Goal: Task Accomplishment & Management: Manage account settings

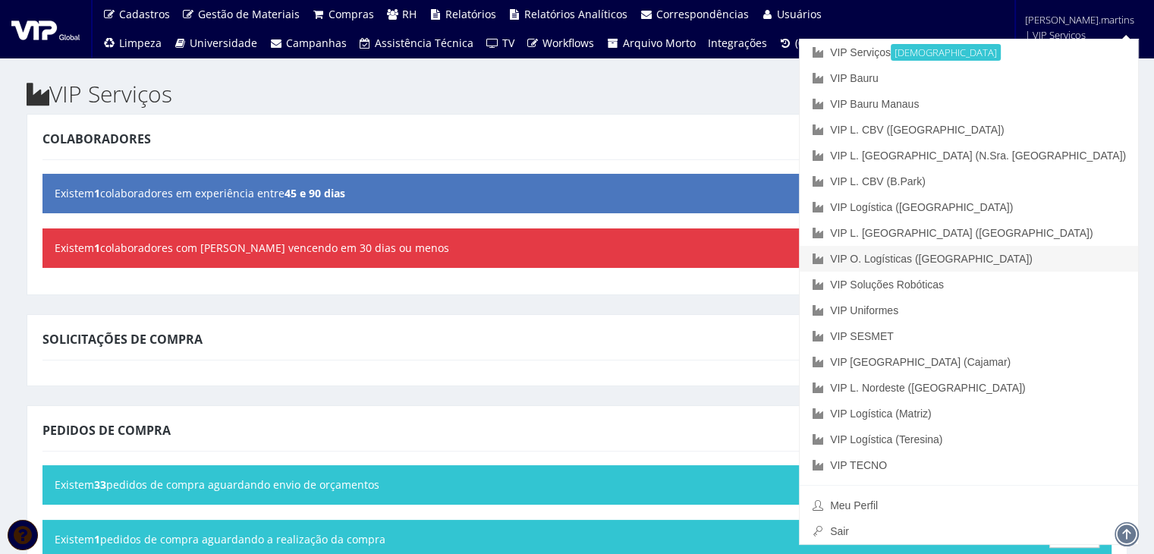
click at [1053, 262] on link "VIP O. Logísticas ([GEOGRAPHIC_DATA])" at bounding box center [968, 259] width 338 height 26
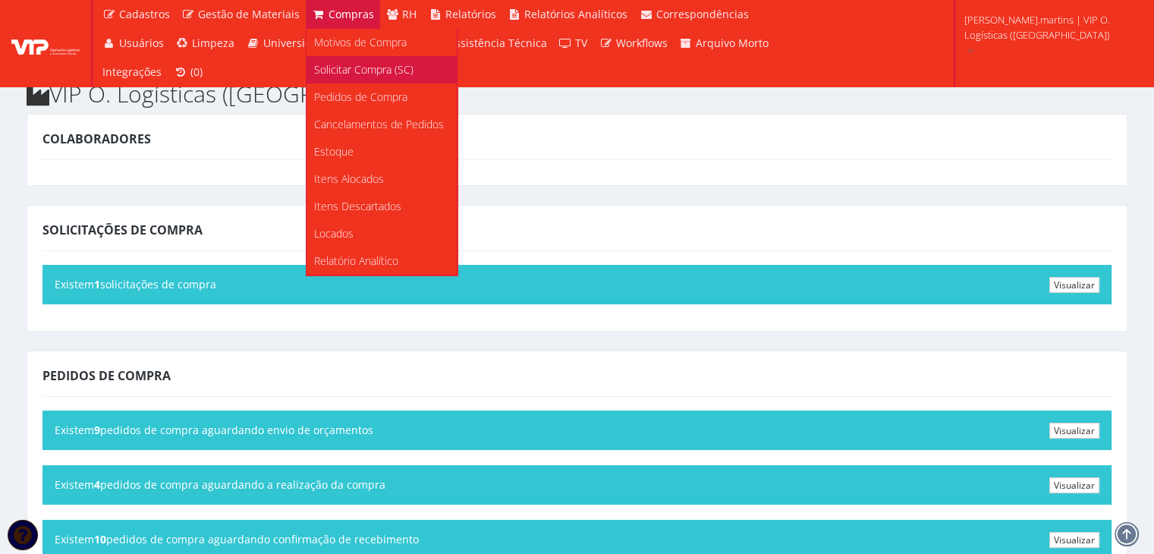
click at [319, 71] on span "Solicitar Compra (SC)" at bounding box center [363, 69] width 99 height 14
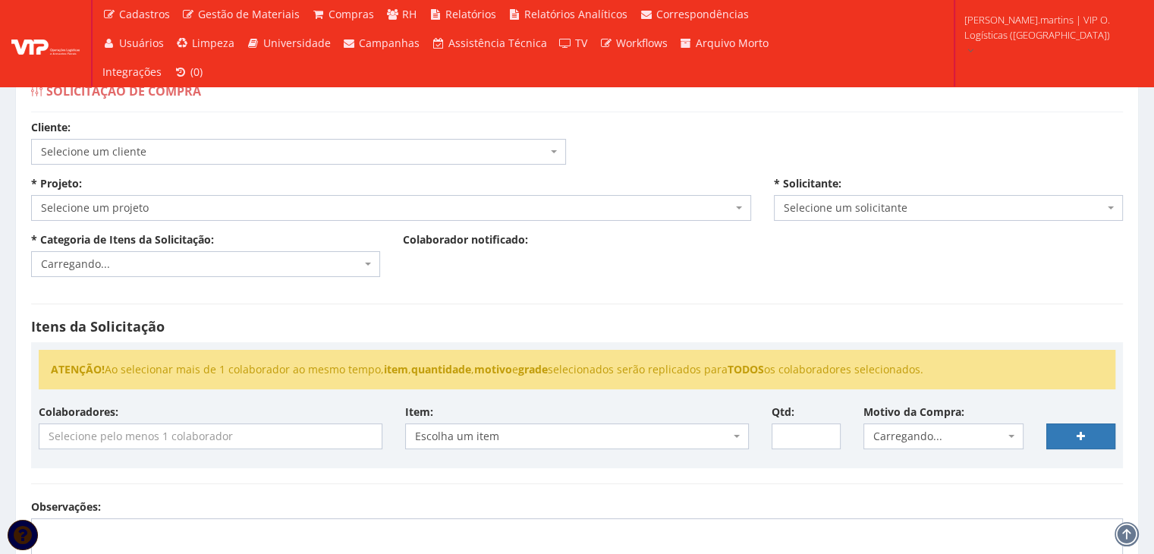
click at [0, 0] on link "Pedidos de Compra" at bounding box center [0, 0] width 0 height 0
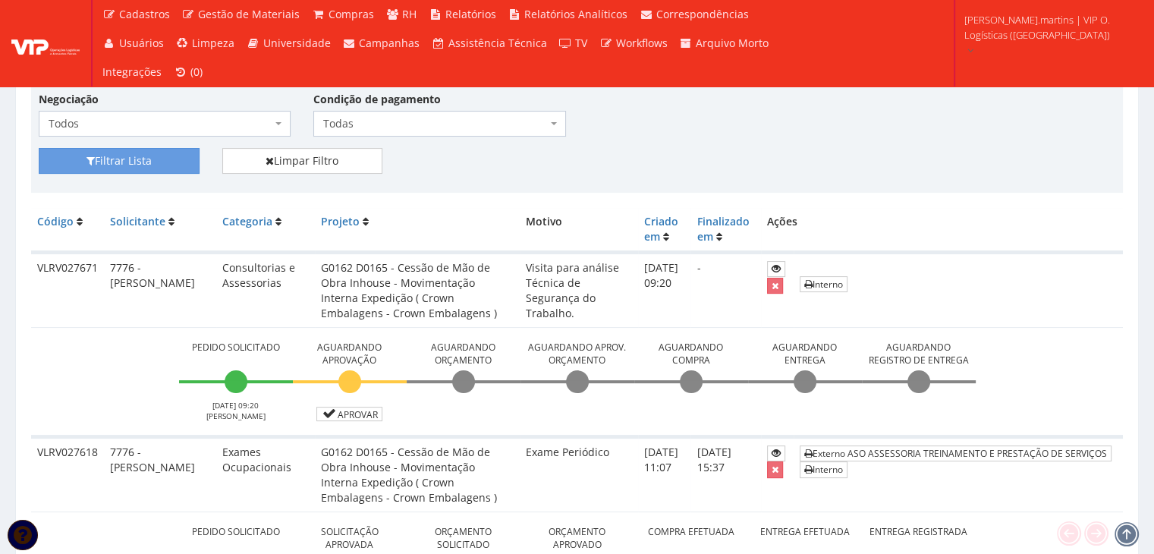
scroll to position [253, 0]
click at [345, 413] on link "Aprovar" at bounding box center [349, 414] width 67 height 14
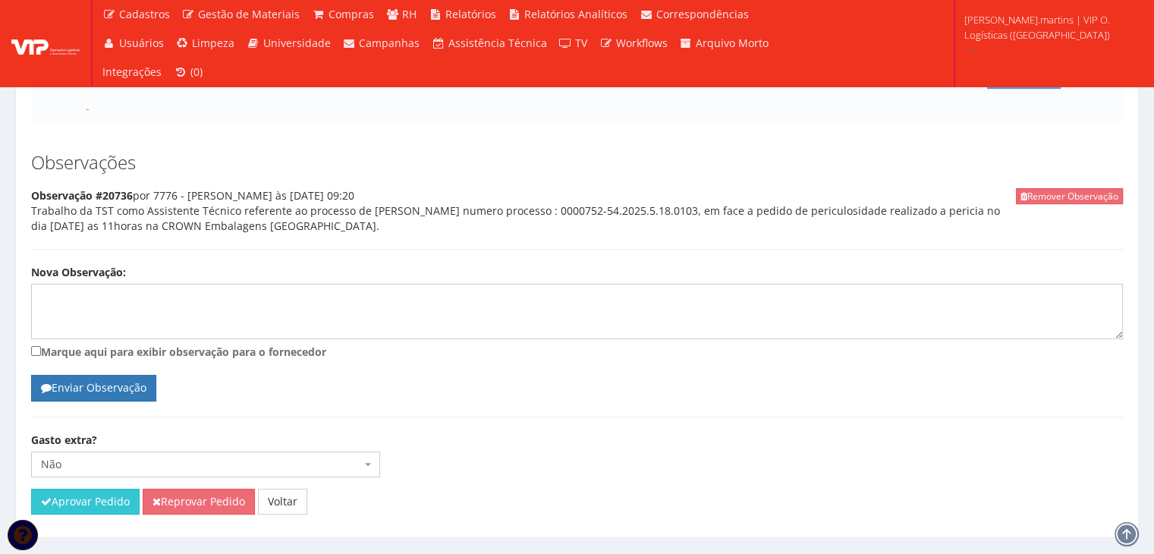
scroll to position [325, 0]
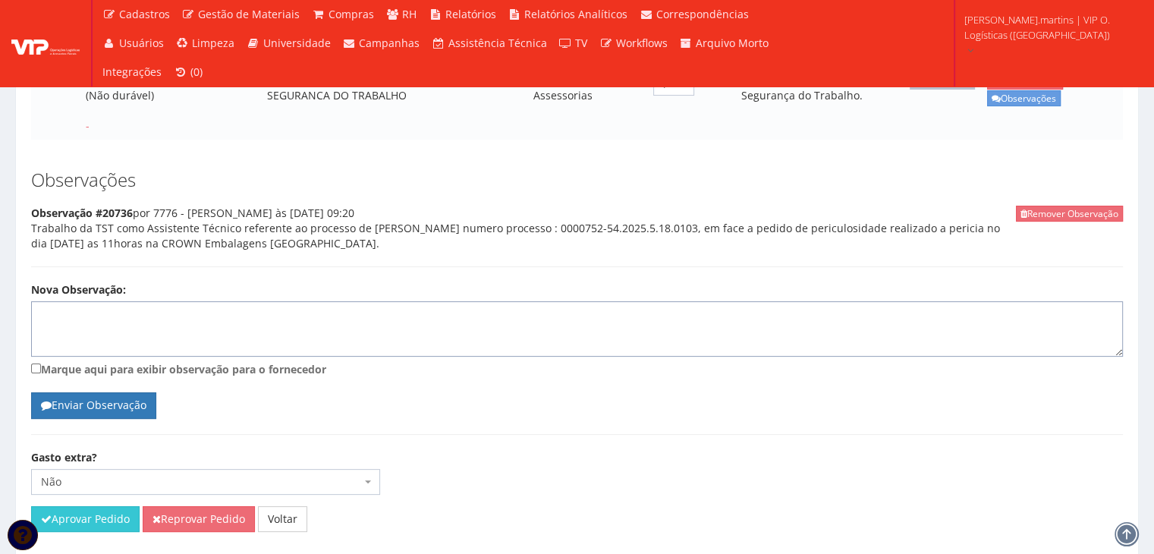
click at [303, 328] on textarea "Nova Observação:" at bounding box center [576, 329] width 1091 height 56
paste textarea "2028768 / 1"
type textarea "NF 2028768 / 1 no valor de R$ 300,00"
click at [102, 507] on button "Aprovar Pedido" at bounding box center [85, 519] width 108 height 26
